Goal: Obtain resource: Obtain resource

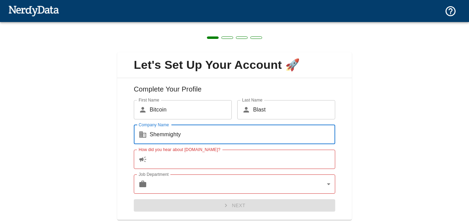
type input "Shemmighty"
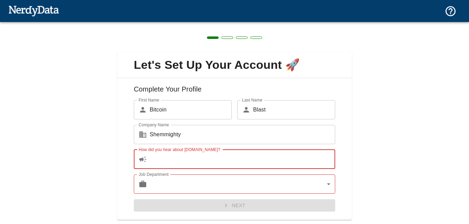
click at [158, 161] on input "How did you hear about [DOMAIN_NAME]?" at bounding box center [243, 159] width 186 height 19
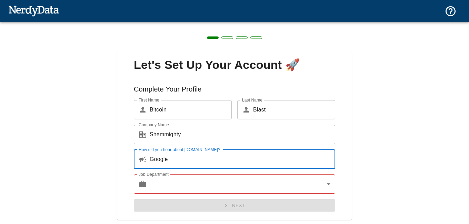
type input "Google"
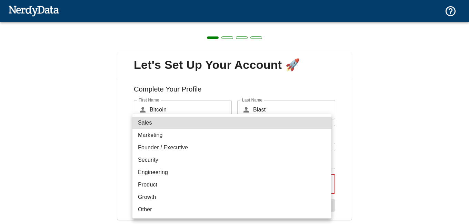
click at [154, 24] on body "Technologies Domains Pricing Products Create a Report Create a list of websites…" at bounding box center [234, 12] width 469 height 24
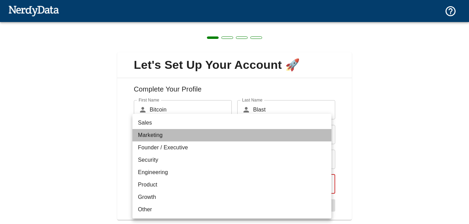
click at [160, 138] on li "Marketing" at bounding box center [231, 135] width 199 height 12
type input "marketing"
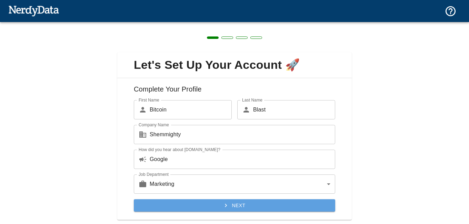
click at [236, 208] on button "Next" at bounding box center [234, 206] width 201 height 13
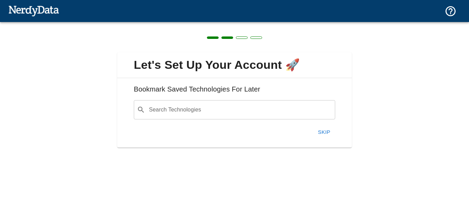
click at [216, 117] on div "​ Search Technologies" at bounding box center [234, 109] width 201 height 19
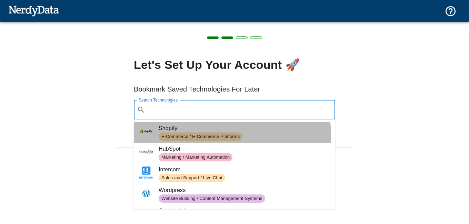
click at [208, 136] on span "E-Commerce / E-Commerce Platforms" at bounding box center [201, 137] width 84 height 7
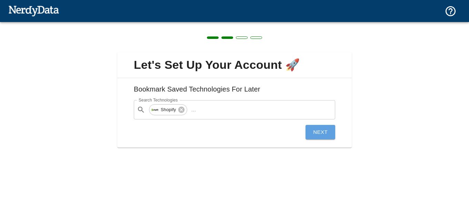
click at [327, 130] on button "Next" at bounding box center [321, 132] width 30 height 14
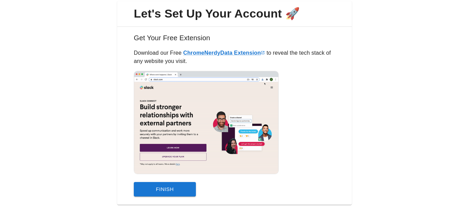
scroll to position [54, 0]
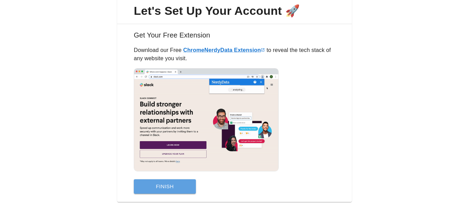
click at [165, 185] on button "Finish" at bounding box center [165, 187] width 62 height 14
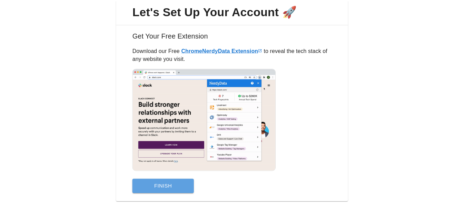
scroll to position [0, 0]
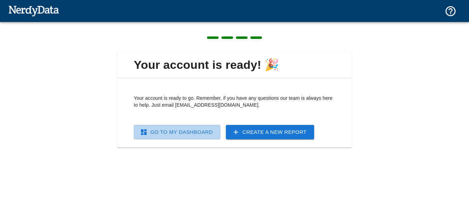
click at [157, 135] on link "Go To My Dashboard" at bounding box center [177, 132] width 87 height 14
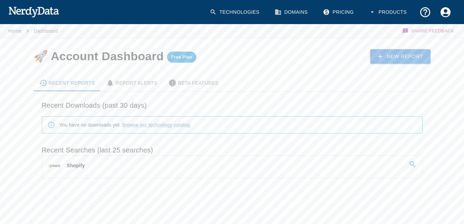
click at [102, 164] on link "Shopify" at bounding box center [232, 165] width 380 height 19
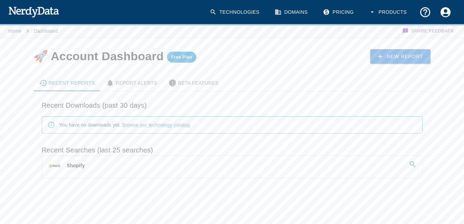
scroll to position [1, 0]
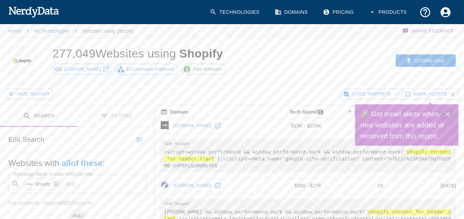
click at [451, 113] on icon "Close" at bounding box center [447, 114] width 8 height 8
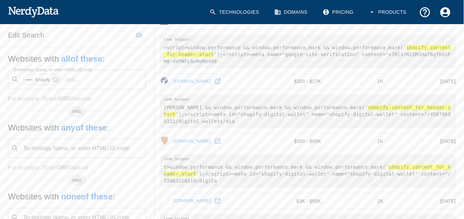
scroll to position [0, 0]
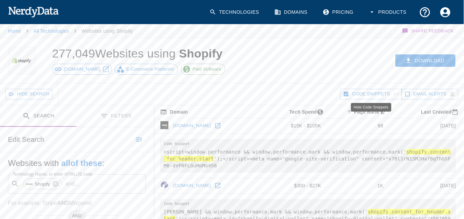
click at [385, 96] on span "Code Snippets" at bounding box center [371, 94] width 38 height 8
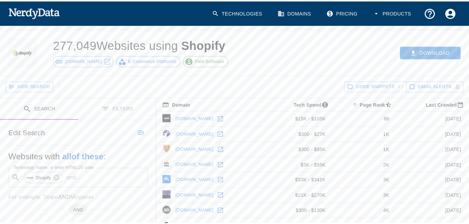
scroll to position [0, 0]
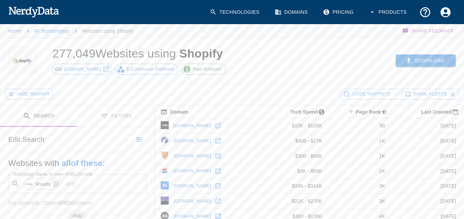
click at [433, 59] on button "Download" at bounding box center [425, 60] width 60 height 13
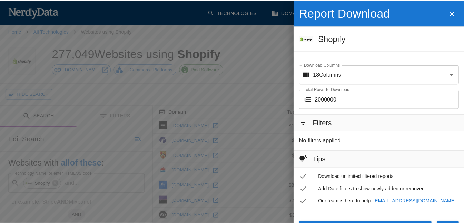
scroll to position [16, 0]
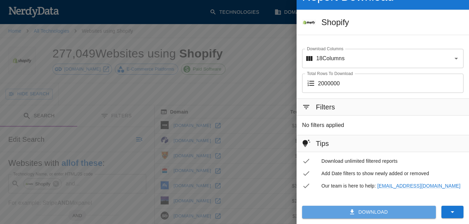
click at [351, 213] on button "Download" at bounding box center [369, 212] width 134 height 13
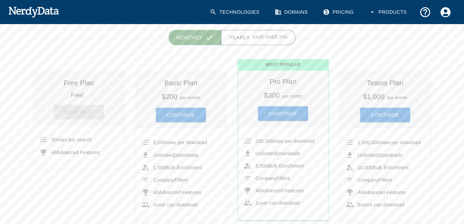
scroll to position [56, 0]
click at [74, 113] on div "Continue" at bounding box center [78, 109] width 79 height 20
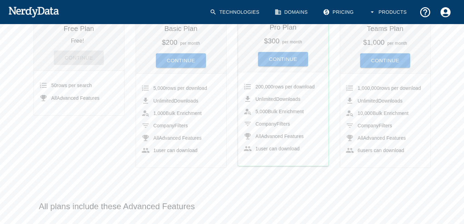
scroll to position [0, 0]
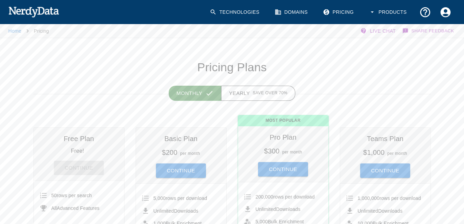
click at [19, 31] on link "Home" at bounding box center [14, 31] width 13 height 6
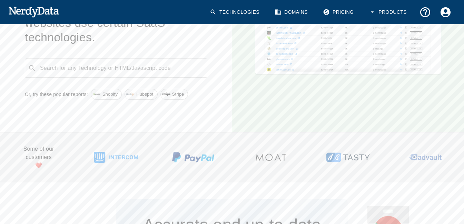
scroll to position [139, 0]
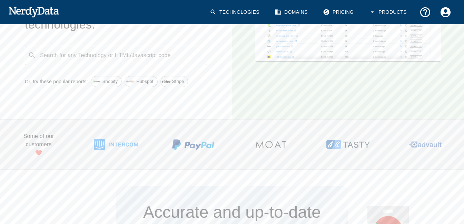
click at [102, 83] on span "Shopify" at bounding box center [110, 81] width 23 height 7
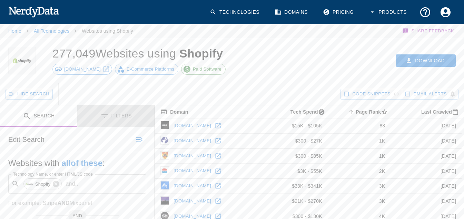
click at [112, 118] on button "Filters" at bounding box center [115, 117] width 77 height 22
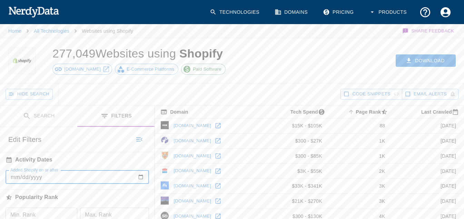
click at [140, 177] on input "Added Shopify on or after" at bounding box center [77, 177] width 143 height 14
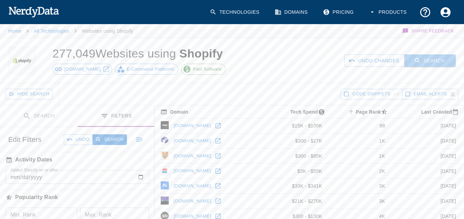
click at [419, 67] on button "Search" at bounding box center [429, 60] width 51 height 13
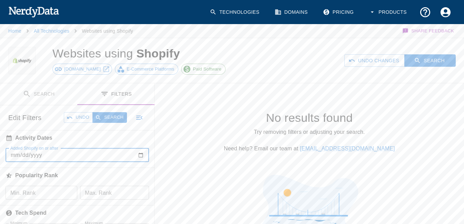
click at [62, 156] on input "[DATE]" at bounding box center [77, 156] width 143 height 14
click at [139, 157] on input "[DATE]" at bounding box center [77, 156] width 143 height 14
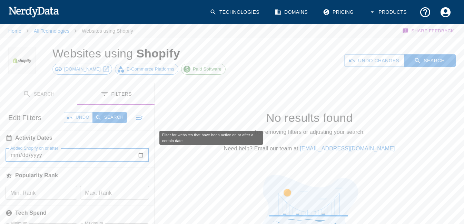
type input "[DATE]"
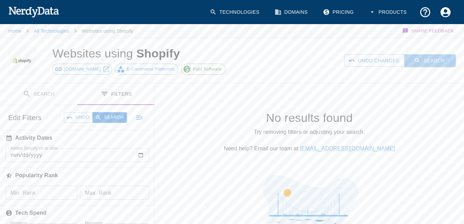
click at [410, 65] on button "Search" at bounding box center [429, 60] width 51 height 13
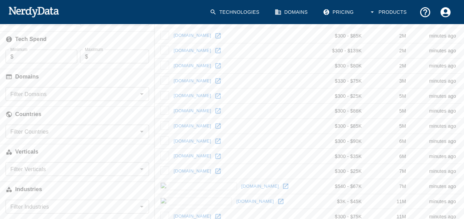
scroll to position [197, 0]
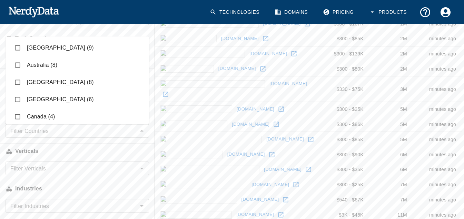
click at [58, 138] on div "Filter Countries" at bounding box center [77, 131] width 143 height 14
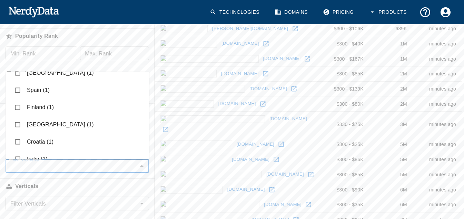
scroll to position [364, 0]
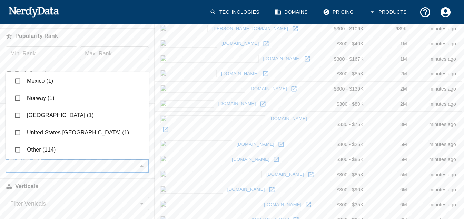
click at [27, 144] on li "Other (114)" at bounding box center [77, 149] width 143 height 17
checkbox input "true"
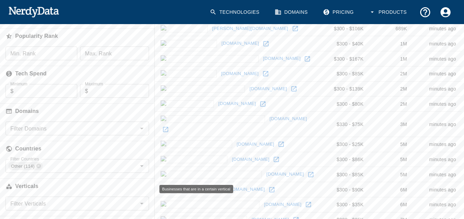
click at [80, 180] on h6 "Verticals" at bounding box center [77, 186] width 154 height 15
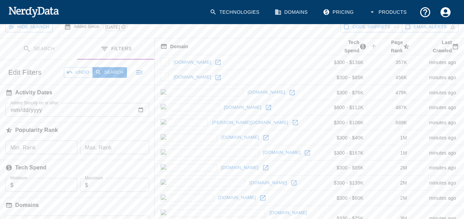
scroll to position [0, 0]
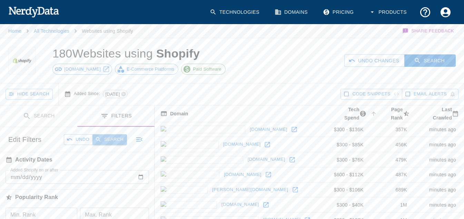
click at [110, 143] on button "Search" at bounding box center [109, 139] width 34 height 11
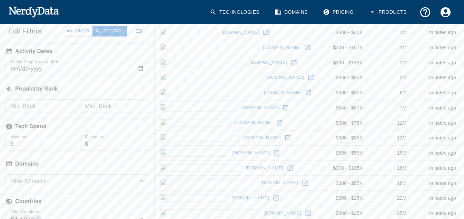
scroll to position [132, 0]
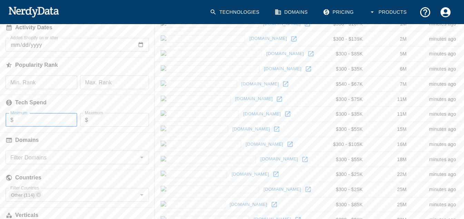
click at [26, 122] on input "Minimum" at bounding box center [45, 120] width 64 height 14
type input "10"
click at [96, 120] on input "Maximum" at bounding box center [118, 120] width 61 height 14
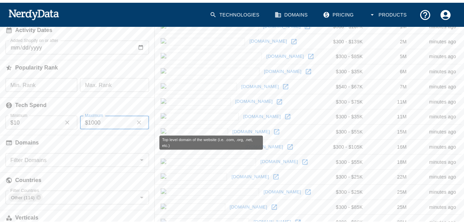
scroll to position [0, 0]
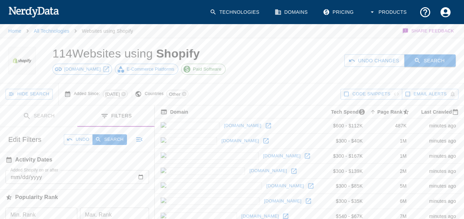
type input "1000"
click at [422, 60] on button "Search" at bounding box center [429, 60] width 51 height 13
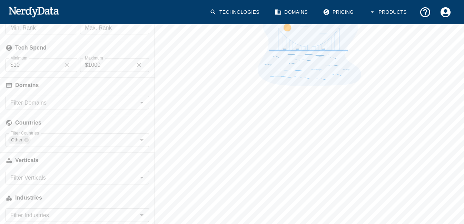
scroll to position [166, 0]
click at [65, 66] on icon "button" at bounding box center [67, 64] width 7 height 7
click at [138, 66] on icon "button" at bounding box center [139, 65] width 4 height 4
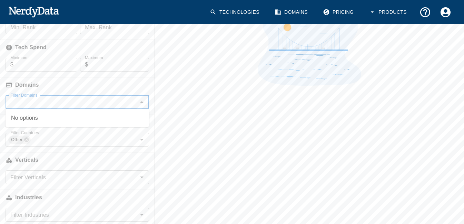
click at [93, 101] on input "Filter Domains" at bounding box center [72, 103] width 128 height 10
click at [94, 107] on input ".com" at bounding box center [72, 103] width 128 height 10
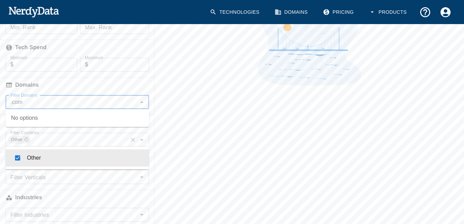
click at [96, 133] on div "Other Filter Countries" at bounding box center [77, 140] width 143 height 14
type input ".com"
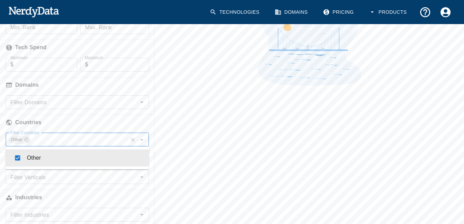
scroll to position [174, 0]
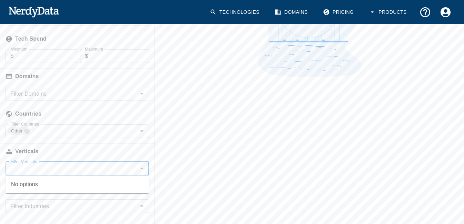
click at [62, 169] on input "Filter Verticals" at bounding box center [72, 169] width 128 height 10
click at [109, 169] on input "Filter Verticals" at bounding box center [72, 169] width 128 height 10
click at [92, 208] on input "Filter Industries" at bounding box center [72, 207] width 128 height 10
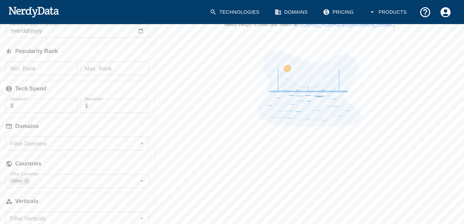
scroll to position [124, 0]
click at [61, 183] on input "Filter Countries" at bounding box center [78, 182] width 95 height 10
type input "usa"
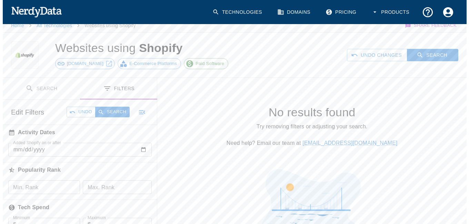
scroll to position [0, 0]
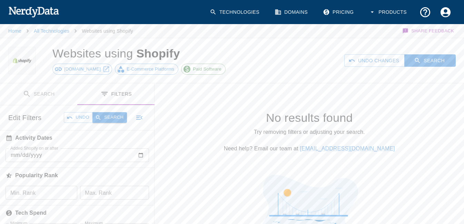
click at [116, 122] on button "Search" at bounding box center [109, 117] width 34 height 11
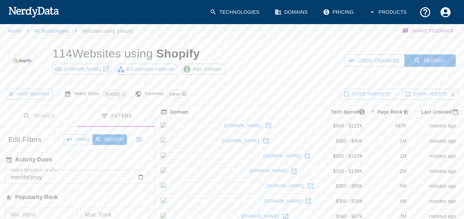
click at [187, 94] on icon at bounding box center [184, 94] width 6 height 6
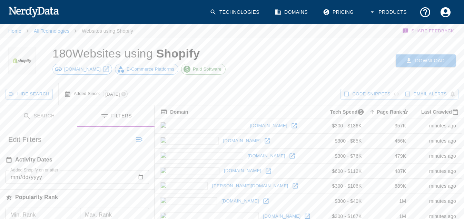
click at [422, 64] on button "Download" at bounding box center [425, 60] width 60 height 13
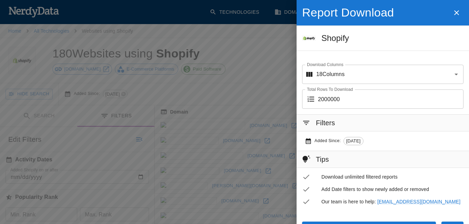
scroll to position [16, 0]
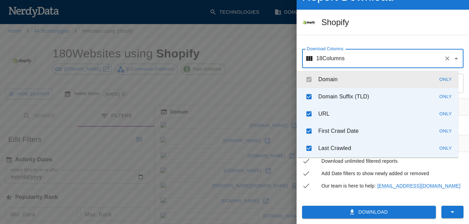
click at [371, 62] on input "Download Columns" at bounding box center [392, 58] width 97 height 13
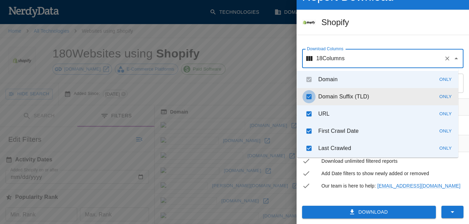
click at [309, 99] on input "checkbox" at bounding box center [308, 96] width 13 height 13
checkbox input "false"
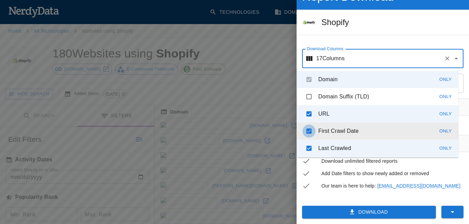
click at [309, 130] on input "checkbox" at bounding box center [308, 131] width 13 height 13
checkbox input "false"
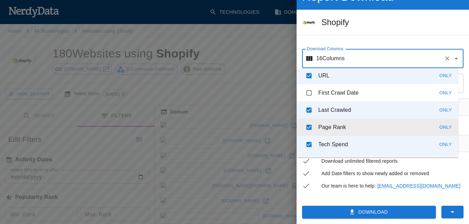
scroll to position [39, 0]
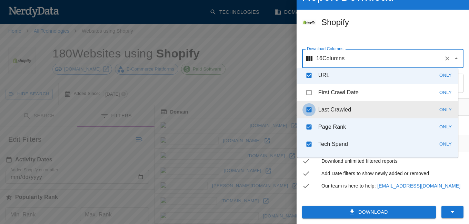
click at [308, 110] on input "checkbox" at bounding box center [308, 109] width 13 height 13
checkbox input "false"
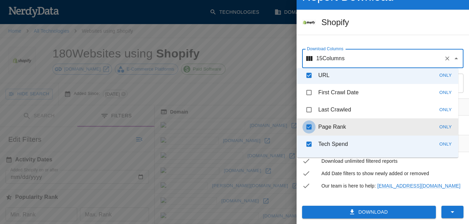
click at [309, 127] on input "checkbox" at bounding box center [308, 127] width 13 height 13
checkbox input "false"
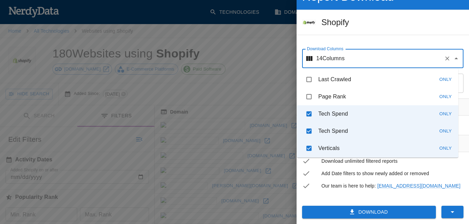
scroll to position [69, 0]
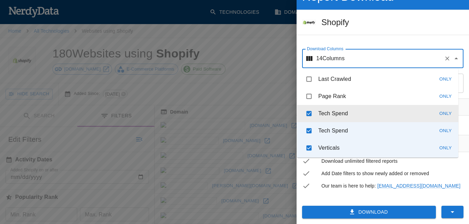
click at [308, 110] on input "checkbox" at bounding box center [308, 113] width 13 height 13
checkbox input "false"
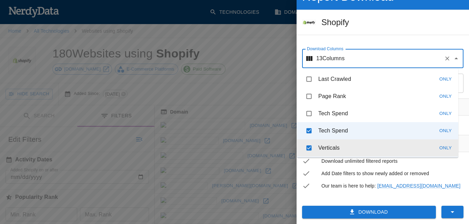
drag, startPoint x: 309, startPoint y: 133, endPoint x: 309, endPoint y: 149, distance: 15.9
click at [309, 149] on ul "Domain Only Domain Suffix (TLD) Only URL Only First Crawl Date Only Last Crawle…" at bounding box center [377, 113] width 161 height 90
click at [309, 149] on input "checkbox" at bounding box center [308, 148] width 13 height 13
checkbox input "false"
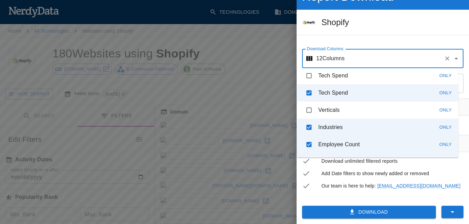
scroll to position [110, 0]
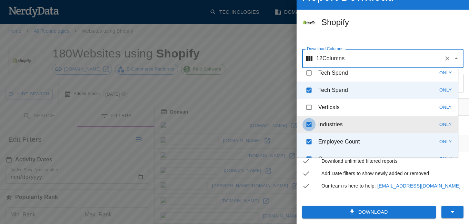
click at [306, 128] on input "checkbox" at bounding box center [308, 124] width 13 height 13
checkbox input "false"
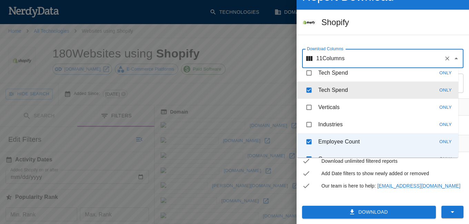
click at [309, 91] on input "checkbox" at bounding box center [308, 90] width 13 height 13
checkbox input "false"
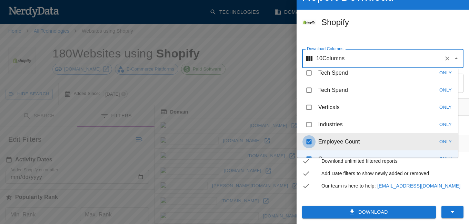
click at [312, 144] on input "checkbox" at bounding box center [308, 142] width 13 height 13
checkbox input "false"
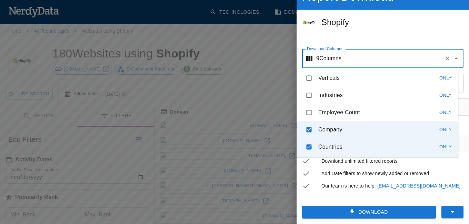
scroll to position [140, 0]
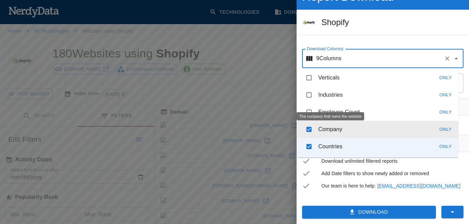
click at [329, 130] on p "Company" at bounding box center [330, 130] width 24 height 8
checkbox input "false"
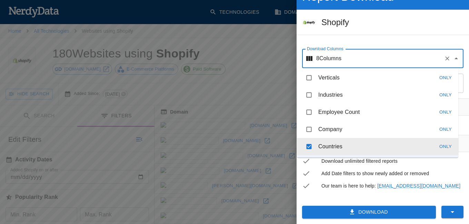
click at [330, 140] on li "Countries Only" at bounding box center [377, 146] width 161 height 17
checkbox input "false"
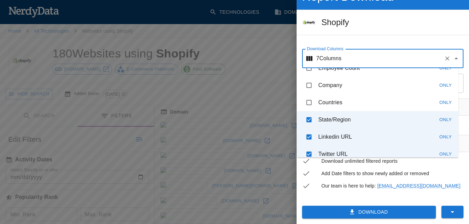
scroll to position [184, 0]
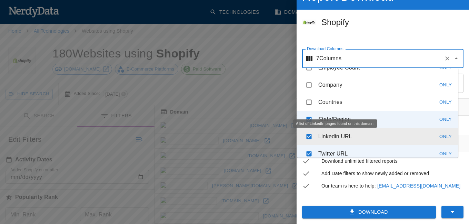
click at [320, 122] on div "A list of LinkedIn pages found on this domain." at bounding box center [335, 124] width 84 height 9
checkbox input "false"
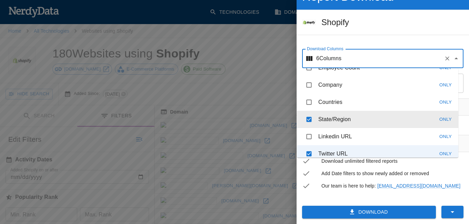
click at [368, 118] on li "State/Region Only" at bounding box center [377, 119] width 161 height 17
checkbox input "false"
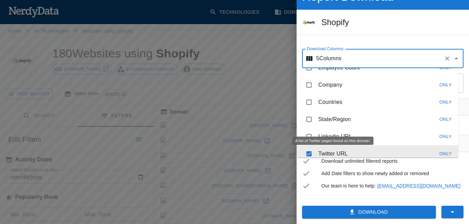
click at [342, 151] on p "Twitter URL" at bounding box center [332, 154] width 29 height 8
checkbox input "false"
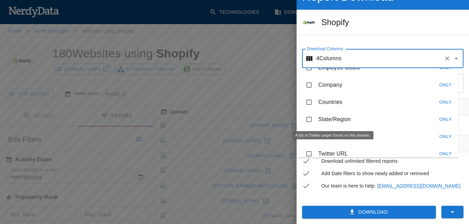
scroll to position [226, 0]
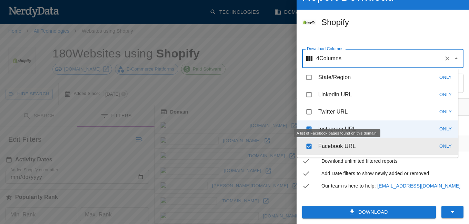
click at [334, 132] on div "A list of Facebook pages found on this domain." at bounding box center [337, 133] width 87 height 9
checkbox input "false"
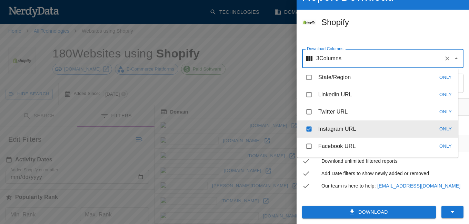
click at [389, 128] on li "Instagram URL Only" at bounding box center [377, 129] width 161 height 17
checkbox input "false"
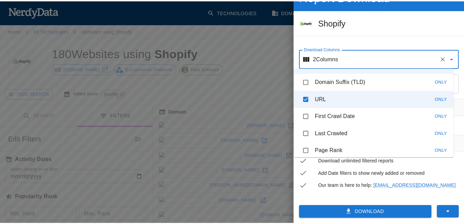
scroll to position [0, 0]
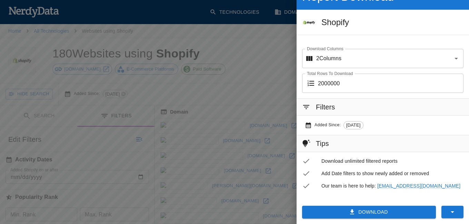
click at [408, 166] on li "Download unlimited filtered reports" at bounding box center [383, 161] width 172 height 12
click at [442, 209] on button "button" at bounding box center [452, 212] width 22 height 12
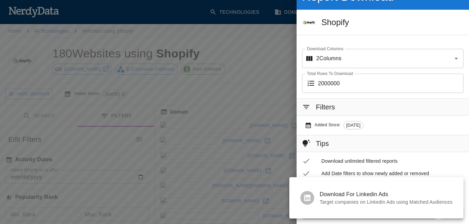
click at [445, 173] on div at bounding box center [234, 112] width 469 height 224
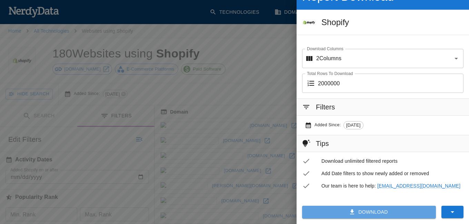
click at [382, 214] on button "Download" at bounding box center [369, 212] width 134 height 13
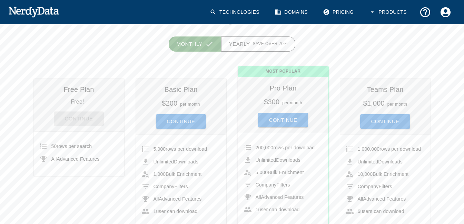
scroll to position [70, 0]
